Goal: Task Accomplishment & Management: Complete application form

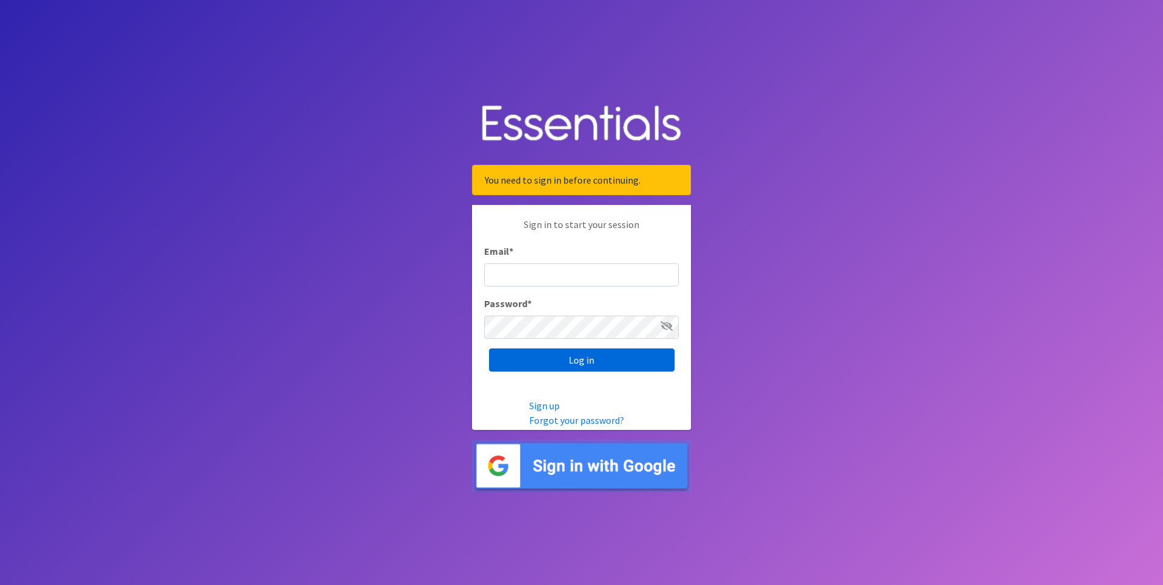
type input "[EMAIL_ADDRESS][DOMAIN_NAME]"
click at [574, 360] on input "Log in" at bounding box center [581, 359] width 185 height 23
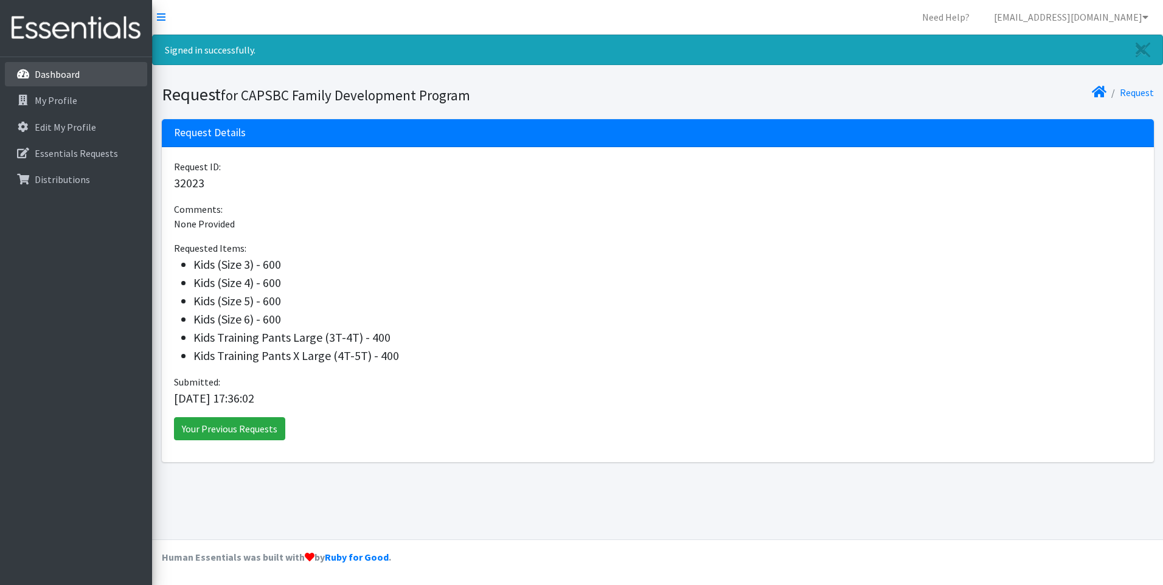
click at [62, 77] on p "Dashboard" at bounding box center [57, 74] width 45 height 12
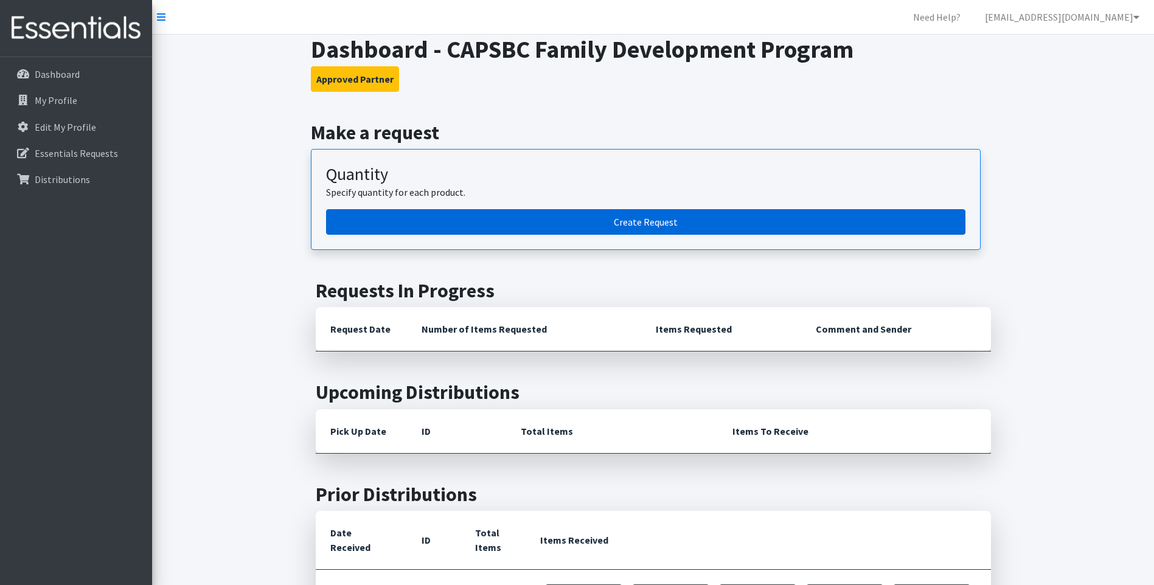
click at [497, 221] on link "Create Request" at bounding box center [645, 222] width 639 height 26
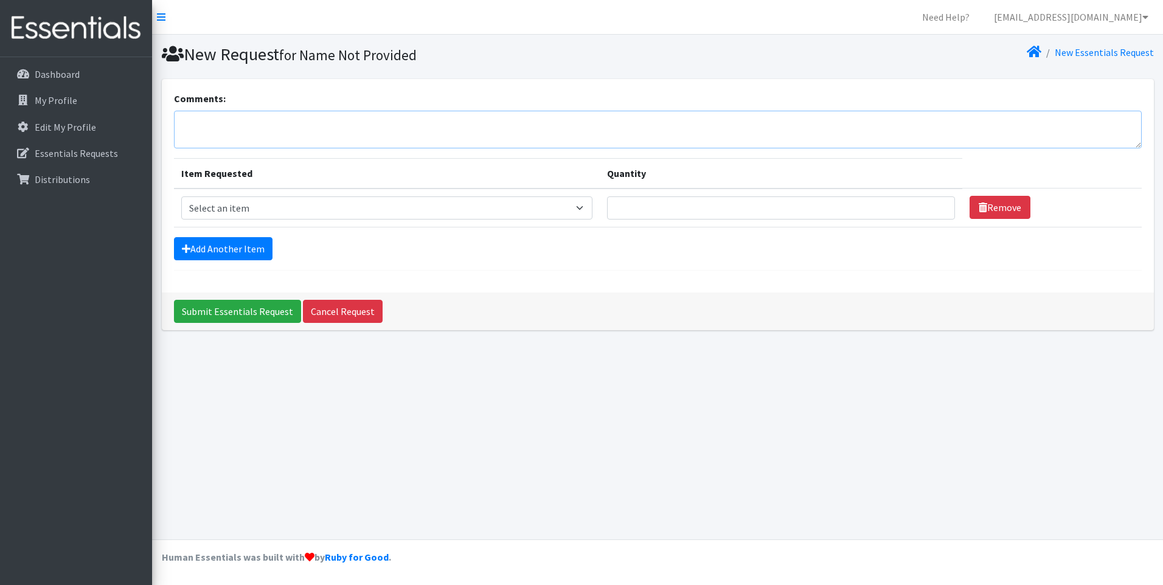
click at [284, 119] on textarea "Comments:" at bounding box center [658, 130] width 968 height 38
click at [266, 207] on select "Select an item Kids (Size 1) Kids (Size 2) Kids (Size 3) Kids (Size 4) Kids (Si…" at bounding box center [387, 207] width 412 height 23
select select "9971"
click at [181, 196] on select "Select an item Kids (Size 1) Kids (Size 2) Kids (Size 3) Kids (Size 4) Kids (Si…" at bounding box center [387, 207] width 412 height 23
click at [646, 211] on input "Quantity" at bounding box center [781, 207] width 348 height 23
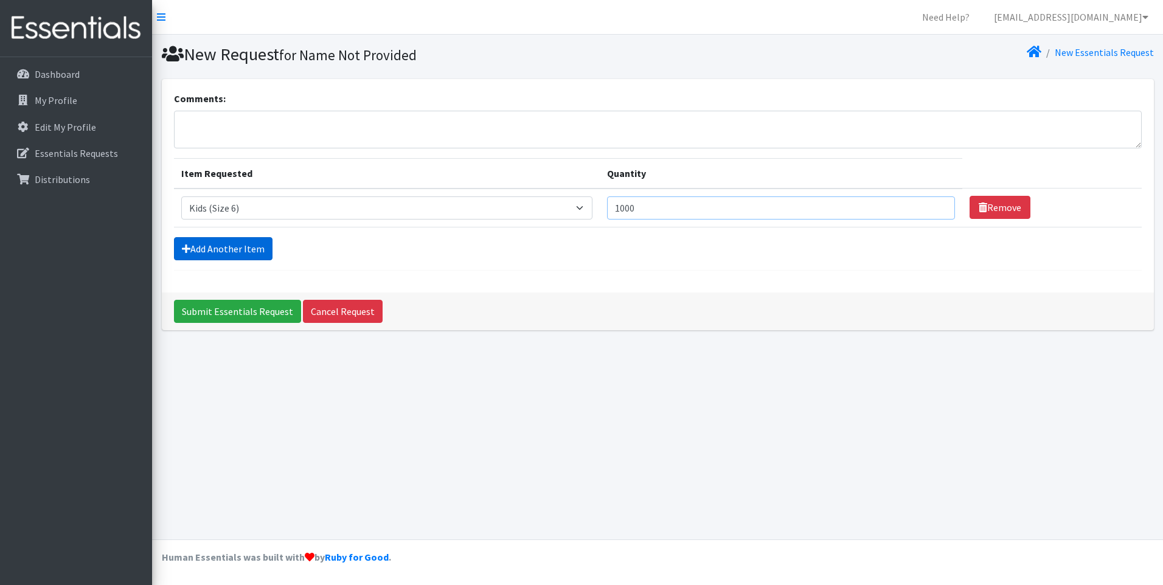
type input "1000"
click at [239, 248] on link "Add Another Item" at bounding box center [223, 248] width 99 height 23
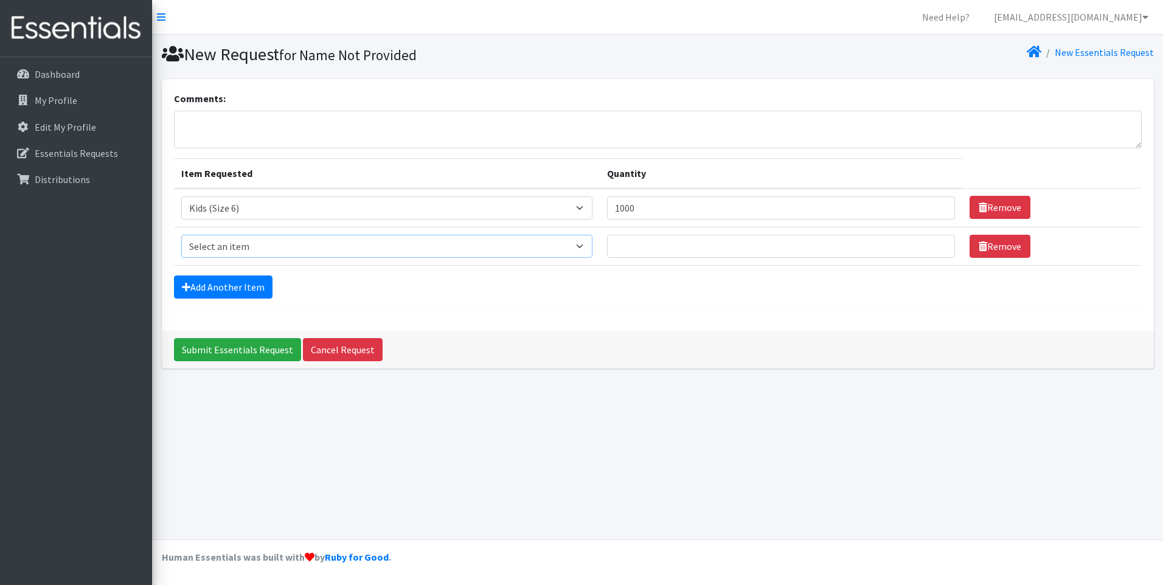
click at [313, 245] on select "Select an item Kids (Size 1) Kids (Size 2) Kids (Size 3) Kids (Size 4) Kids (Si…" at bounding box center [387, 246] width 412 height 23
select select "9956"
click at [181, 235] on select "Select an item Kids (Size 1) Kids (Size 2) Kids (Size 3) Kids (Size 4) Kids (Si…" at bounding box center [387, 246] width 412 height 23
click at [639, 246] on input "Quantity" at bounding box center [781, 246] width 348 height 23
type input "800"
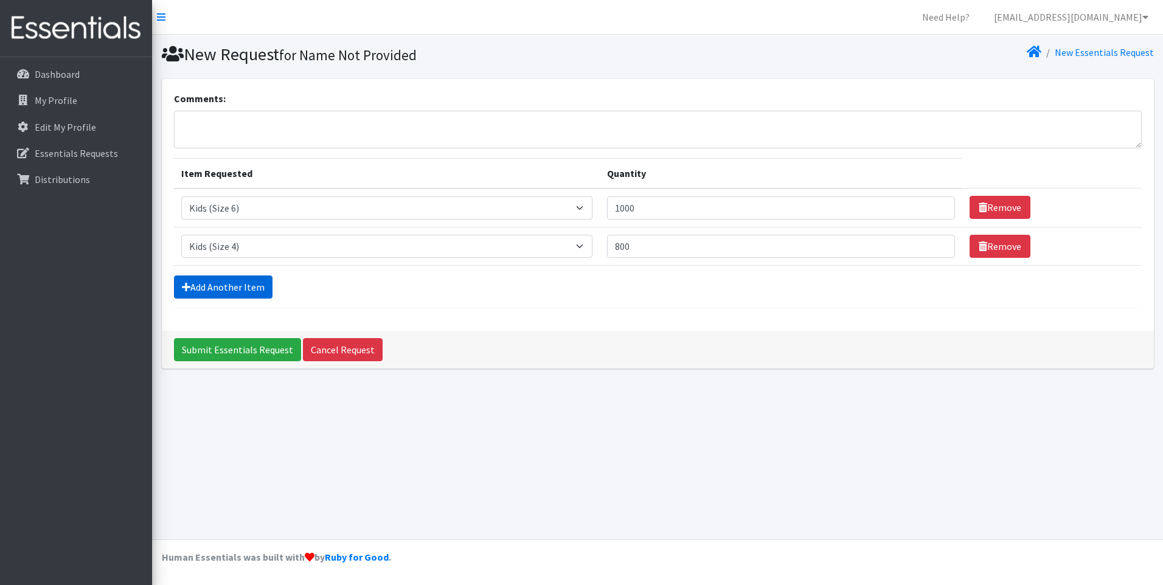
click at [226, 289] on link "Add Another Item" at bounding box center [223, 286] width 99 height 23
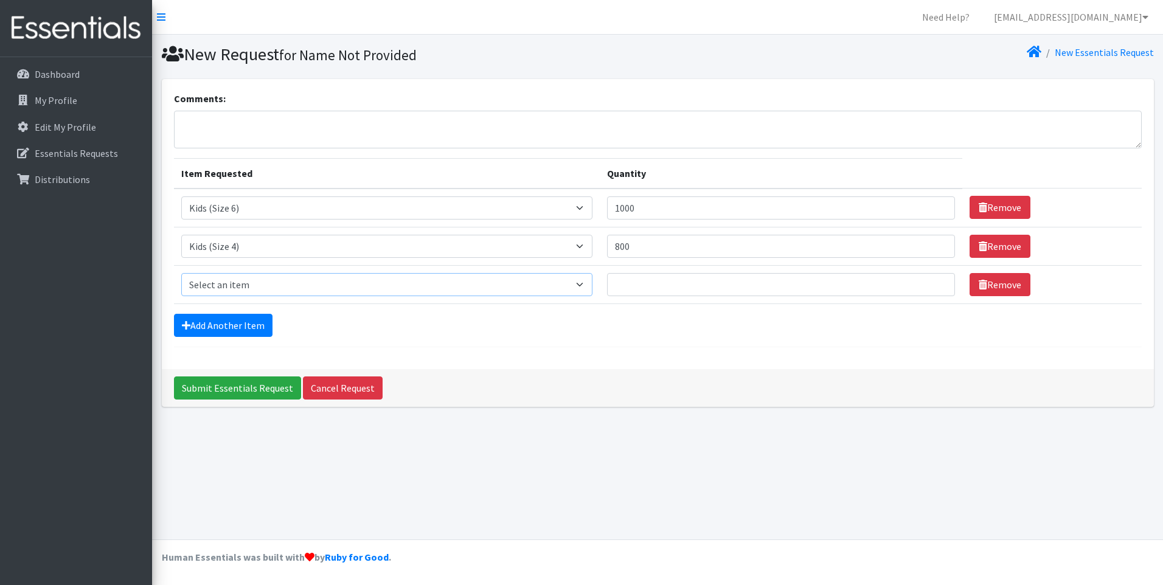
click at [239, 278] on select "Select an item Kids (Size 1) Kids (Size 2) Kids (Size 3) Kids (Size 4) Kids (Si…" at bounding box center [387, 284] width 412 height 23
select select "9983"
click at [181, 273] on select "Select an item Kids (Size 1) Kids (Size 2) Kids (Size 3) Kids (Size 4) Kids (Si…" at bounding box center [387, 284] width 412 height 23
click at [631, 286] on input "Quantity" at bounding box center [781, 284] width 348 height 23
type input "400"
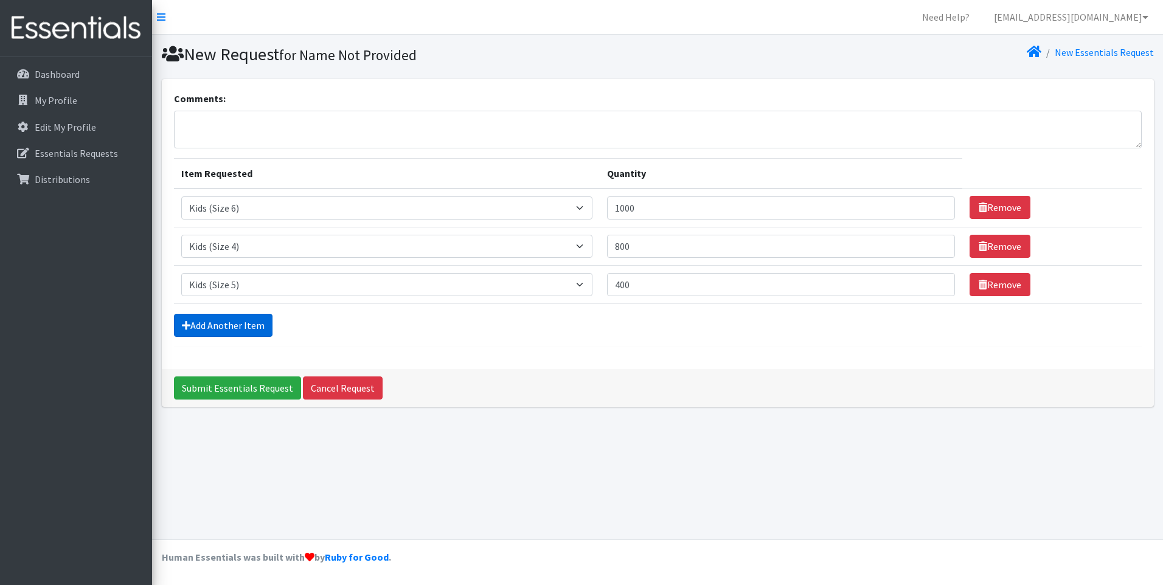
click at [211, 325] on link "Add Another Item" at bounding box center [223, 325] width 99 height 23
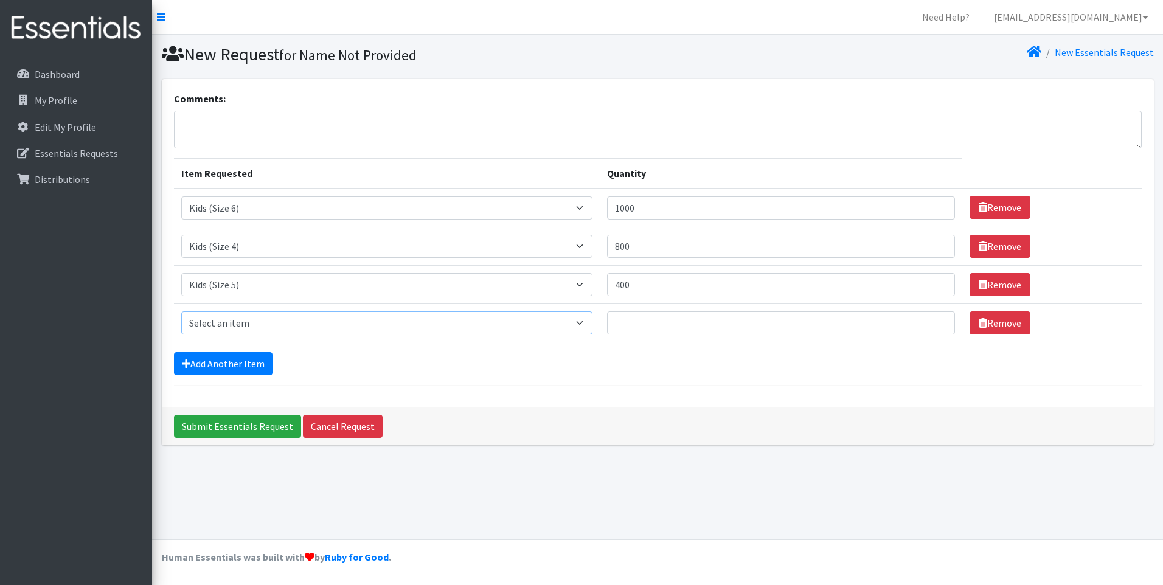
click at [210, 325] on select "Select an item Kids (Size 1) Kids (Size 2) Kids (Size 3) Kids (Size 4) Kids (Si…" at bounding box center [387, 322] width 412 height 23
select select "9975"
click at [181, 311] on select "Select an item Kids (Size 1) Kids (Size 2) Kids (Size 3) Kids (Size 4) Kids (Si…" at bounding box center [387, 322] width 412 height 23
click at [654, 325] on input "Quantity" at bounding box center [781, 322] width 348 height 23
type input "600"
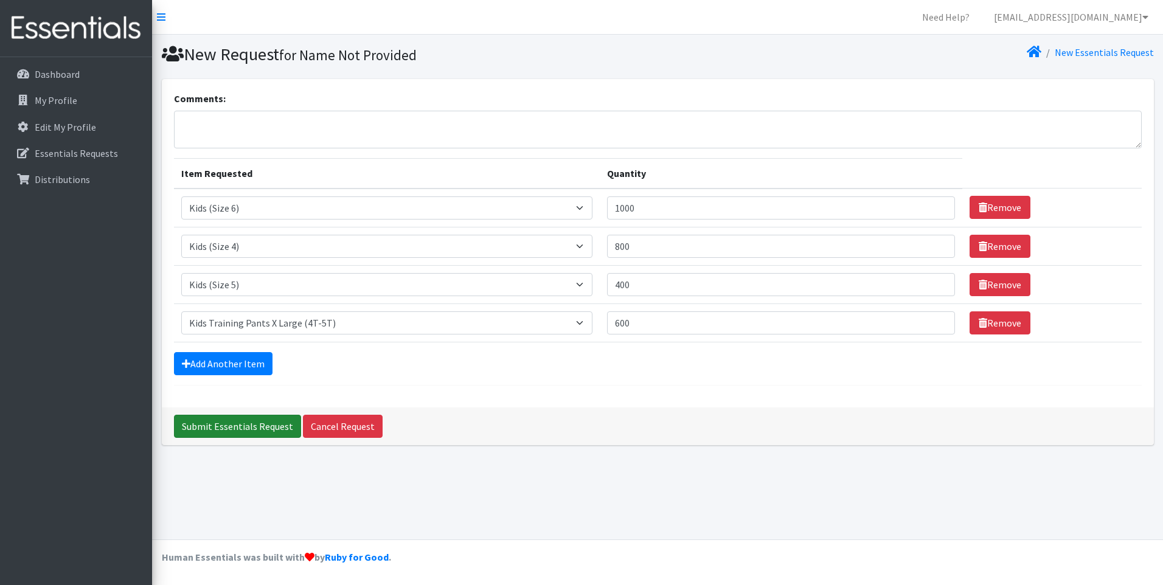
click at [258, 429] on input "Submit Essentials Request" at bounding box center [237, 426] width 127 height 23
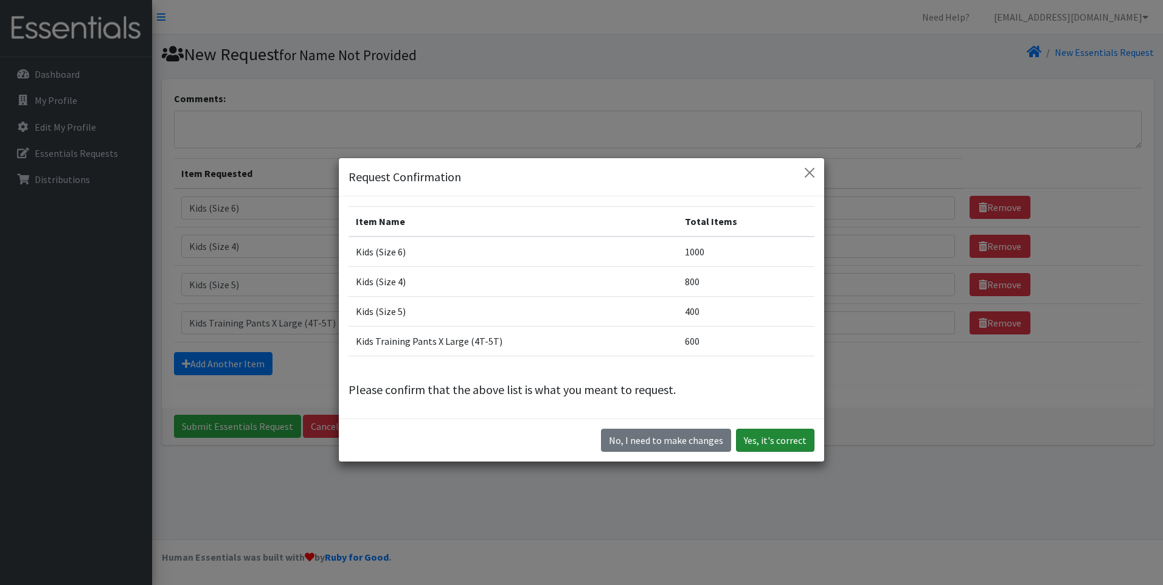
click at [752, 437] on button "Yes, it's correct" at bounding box center [775, 440] width 78 height 23
